Goal: Contribute content

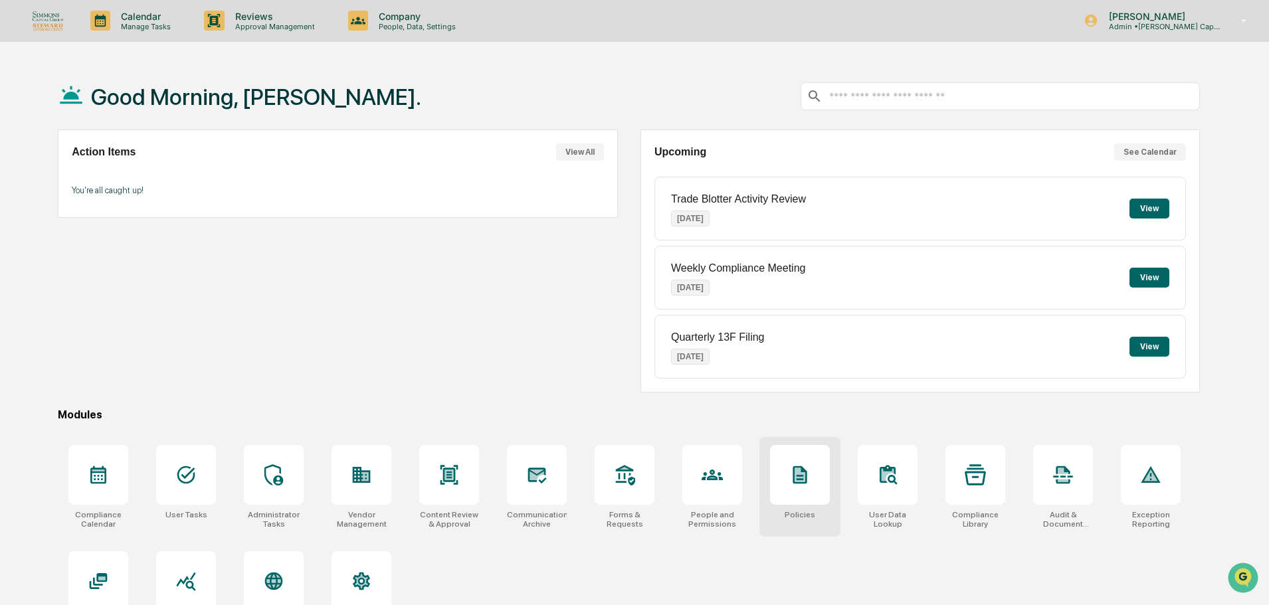
click at [775, 454] on div at bounding box center [800, 475] width 60 height 60
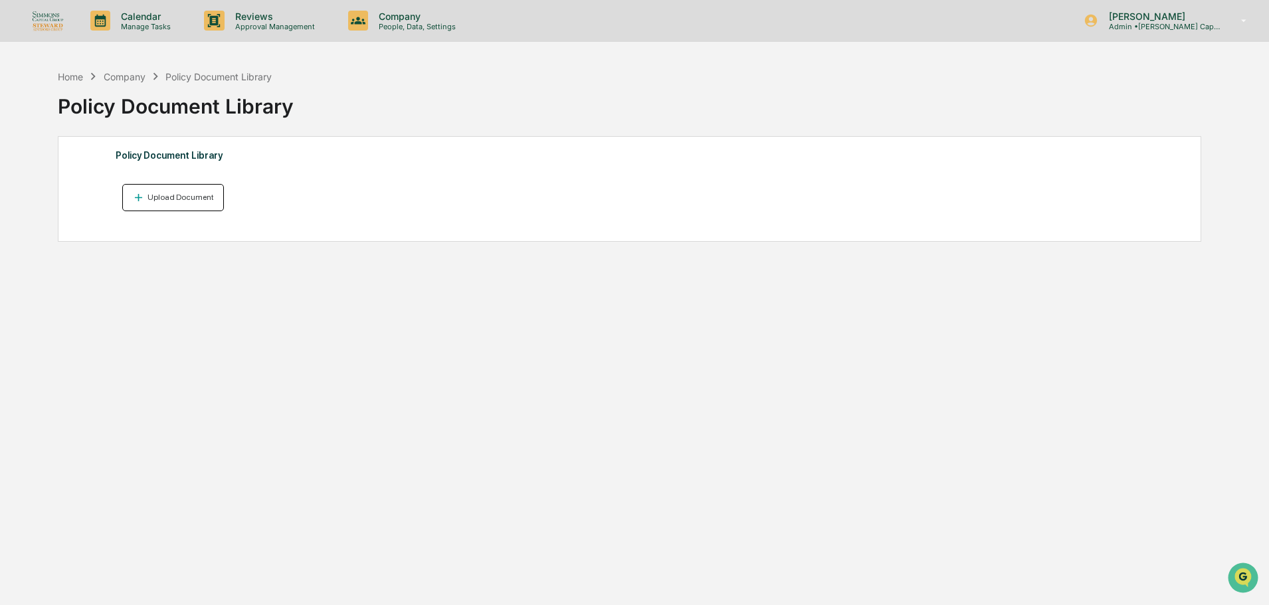
click at [190, 191] on button "Upload Document" at bounding box center [173, 197] width 102 height 27
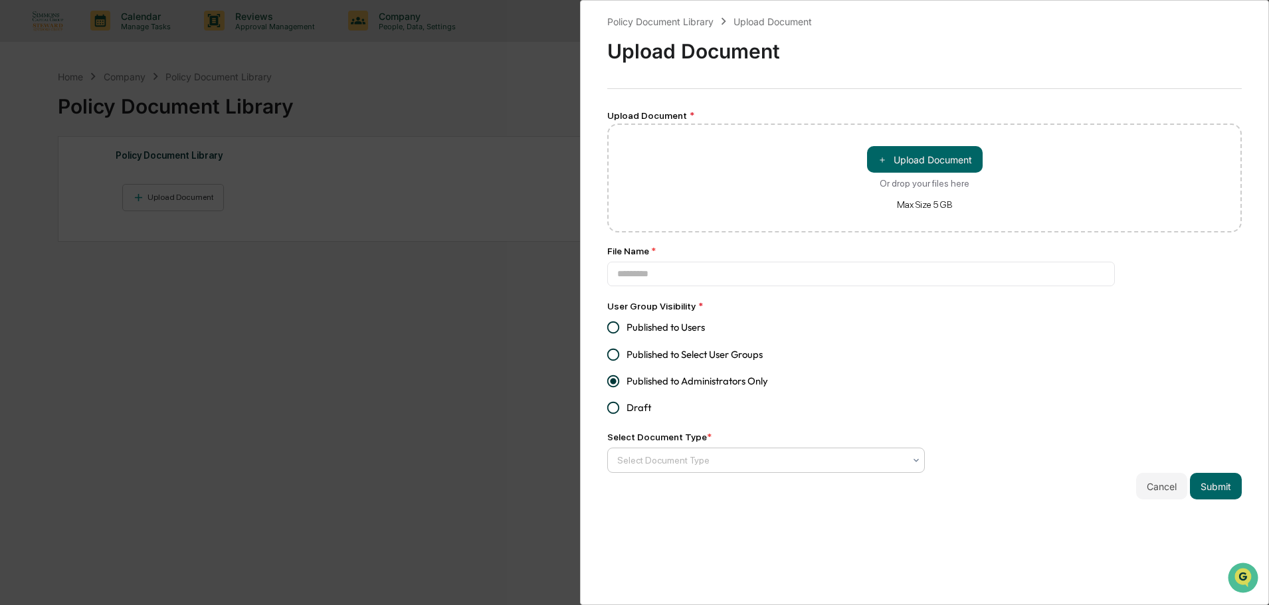
click at [735, 461] on div at bounding box center [760, 460] width 287 height 13
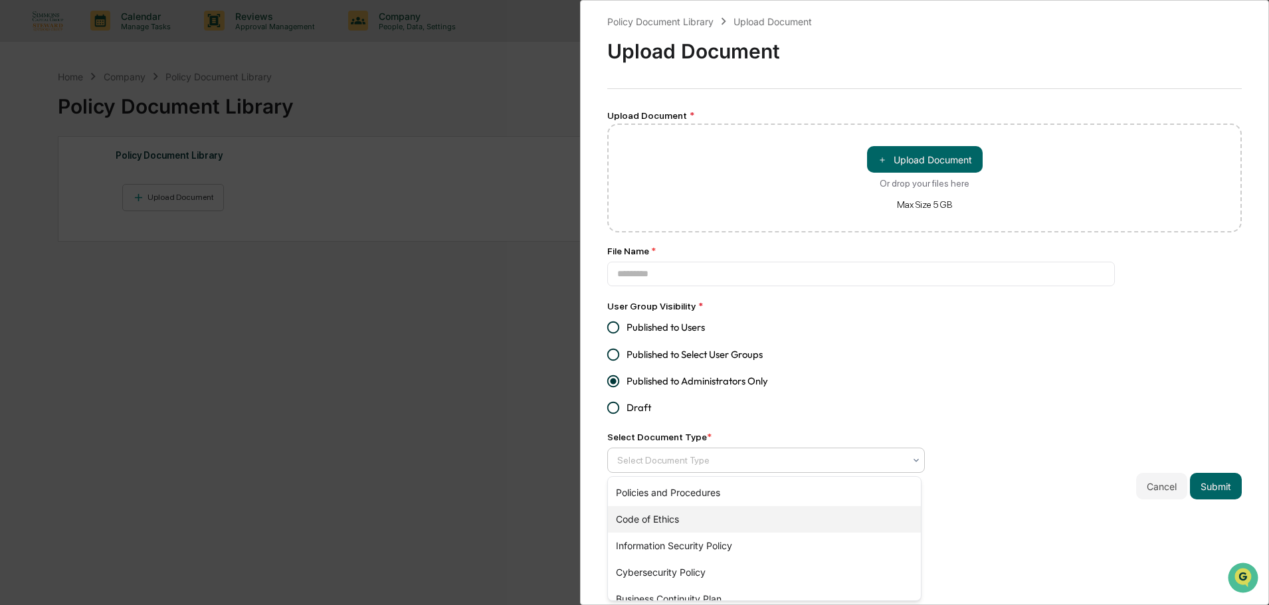
click at [673, 514] on div "Code of Ethics" at bounding box center [764, 519] width 313 height 27
click at [975, 524] on div "Policy Document Library Upload Document Upload Document Upload Document * ＋ Upl…" at bounding box center [924, 302] width 689 height 605
